Goal: Find specific page/section: Find specific page/section

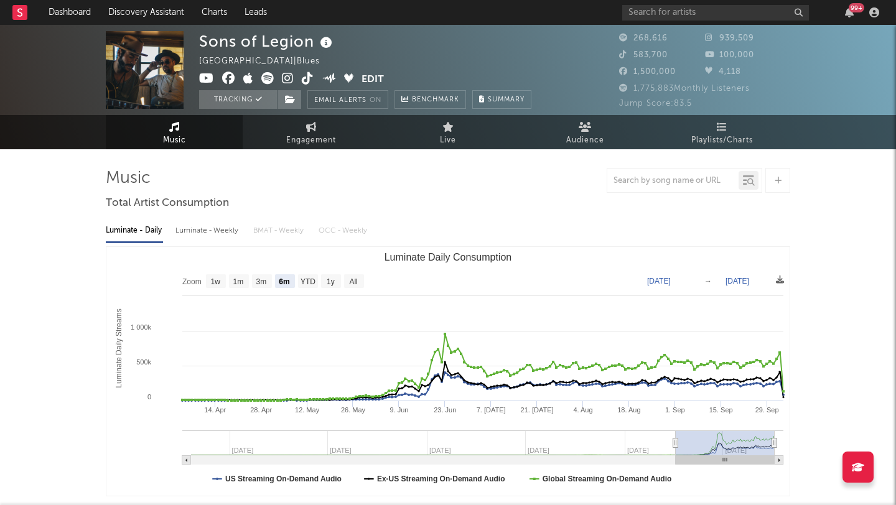
select select "6m"
click at [669, 15] on input "text" at bounding box center [715, 13] width 187 height 16
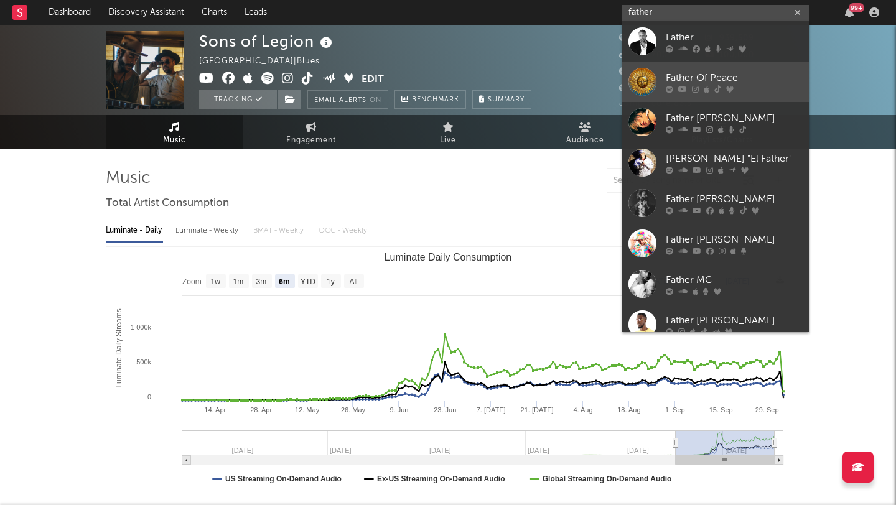
type input "father"
click at [719, 74] on div "Father Of Peace" at bounding box center [734, 77] width 137 height 15
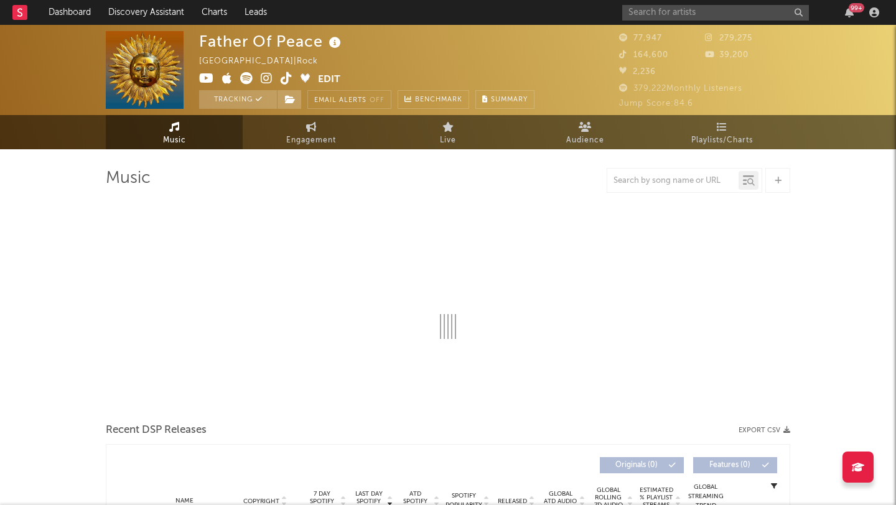
select select "6m"
